Goal: Task Accomplishment & Management: Manage account settings

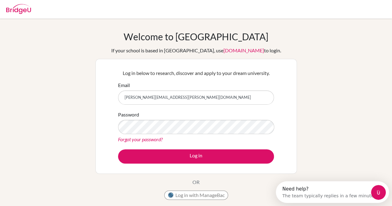
type input "[PERSON_NAME][EMAIL_ADDRESS][PERSON_NAME][DOMAIN_NAME]"
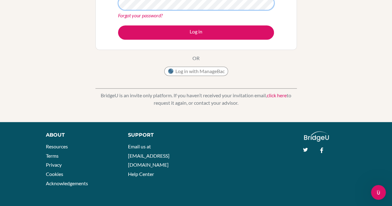
scroll to position [124, 0]
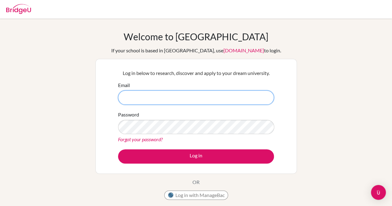
click at [159, 99] on input "Email" at bounding box center [196, 97] width 156 height 14
type input "[PERSON_NAME][EMAIL_ADDRESS][PERSON_NAME][DOMAIN_NAME]"
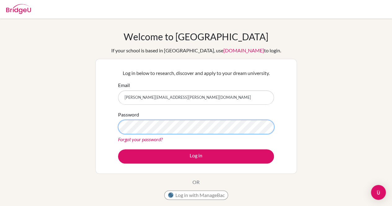
click at [118, 149] on button "Log in" at bounding box center [196, 156] width 156 height 14
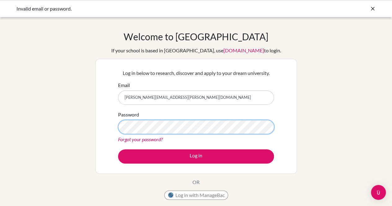
click at [118, 149] on button "Log in" at bounding box center [196, 156] width 156 height 14
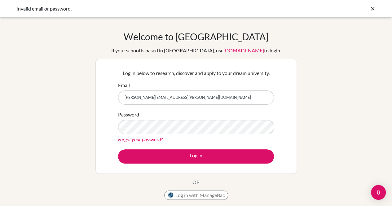
click at [34, 99] on div "Welcome to BridgeU If your school is based in China, use app.bridge-u.com.cn to…" at bounding box center [196, 132] width 392 height 203
click at [136, 138] on link "Forgot your password?" at bounding box center [140, 139] width 45 height 6
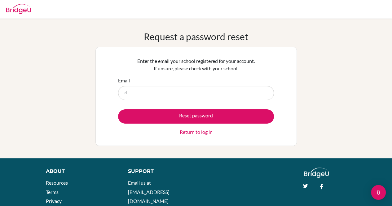
type input "[PERSON_NAME][EMAIL_ADDRESS][PERSON_NAME][DOMAIN_NAME]"
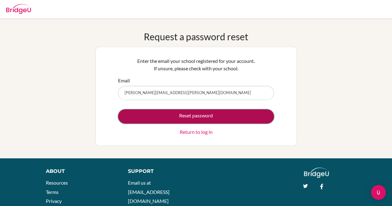
click at [187, 112] on button "Reset password" at bounding box center [196, 116] width 156 height 14
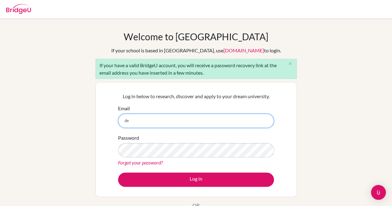
type input "[PERSON_NAME][EMAIL_ADDRESS][PERSON_NAME][DOMAIN_NAME]"
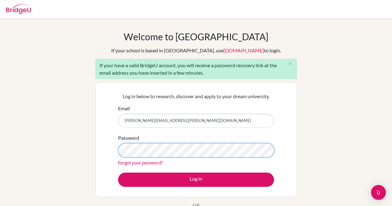
click at [118, 173] on button "Log in" at bounding box center [196, 180] width 156 height 14
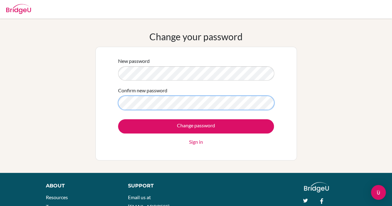
click at [118, 119] on input "Change password" at bounding box center [196, 126] width 156 height 14
